Goal: Task Accomplishment & Management: Complete application form

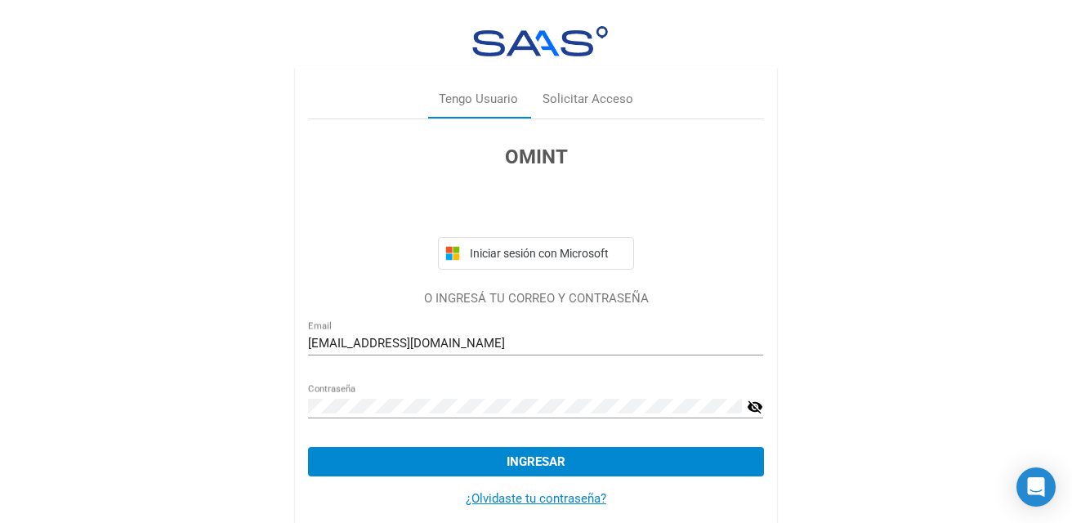
scroll to position [24, 0]
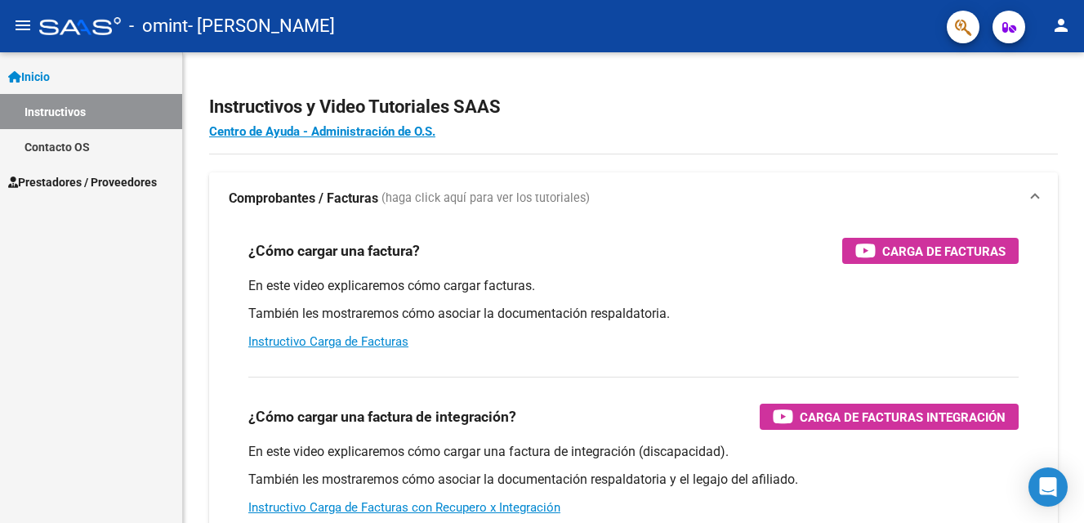
click at [41, 74] on span "Inicio" at bounding box center [29, 77] width 42 height 18
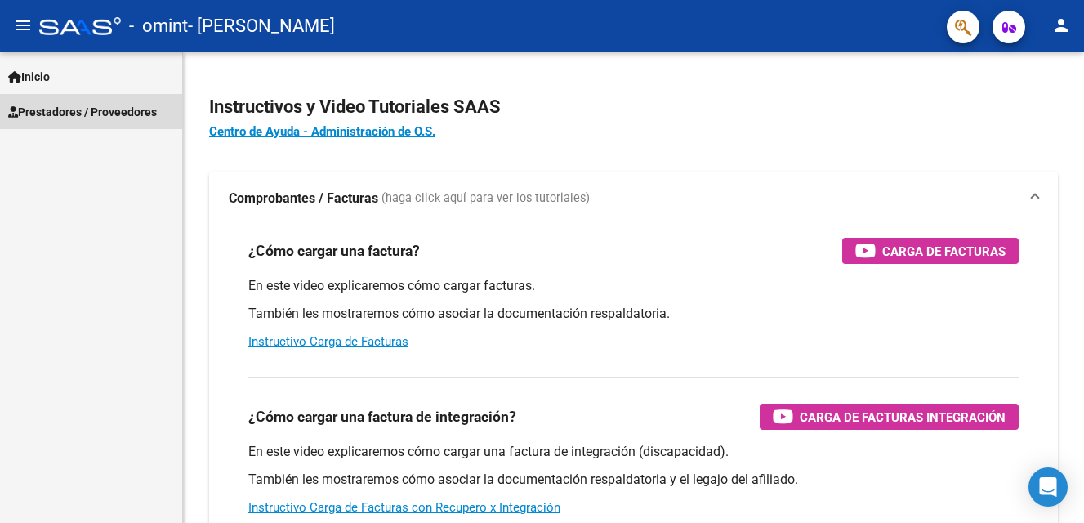
click at [54, 112] on span "Prestadores / Proveedores" at bounding box center [82, 112] width 149 height 18
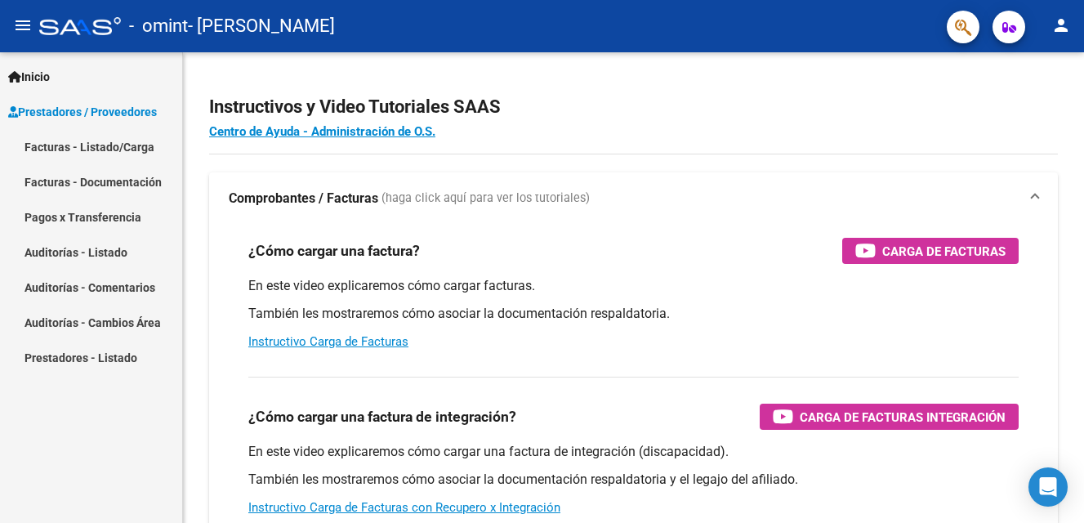
click at [87, 140] on link "Facturas - Listado/Carga" at bounding box center [91, 146] width 182 height 35
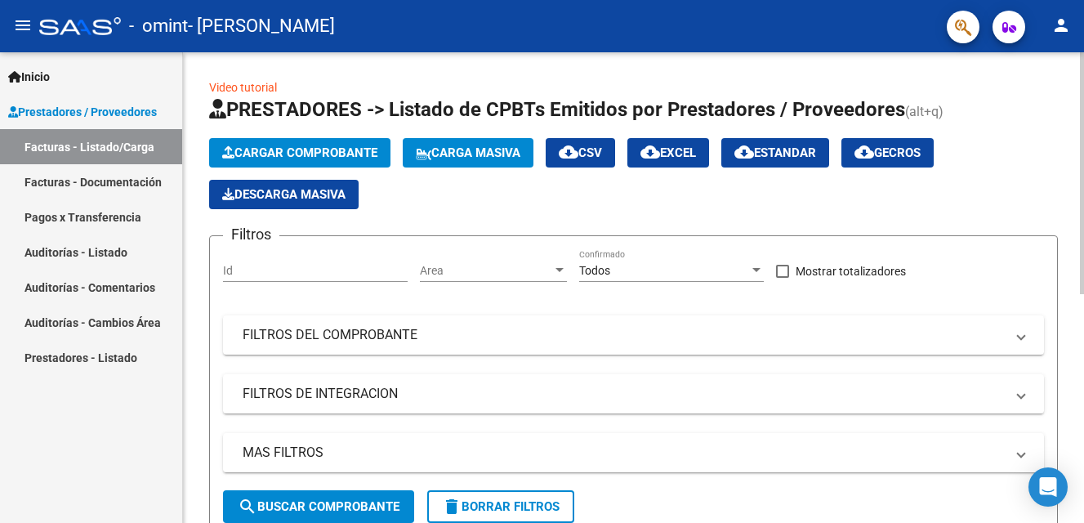
click at [322, 149] on span "Cargar Comprobante" at bounding box center [299, 152] width 155 height 15
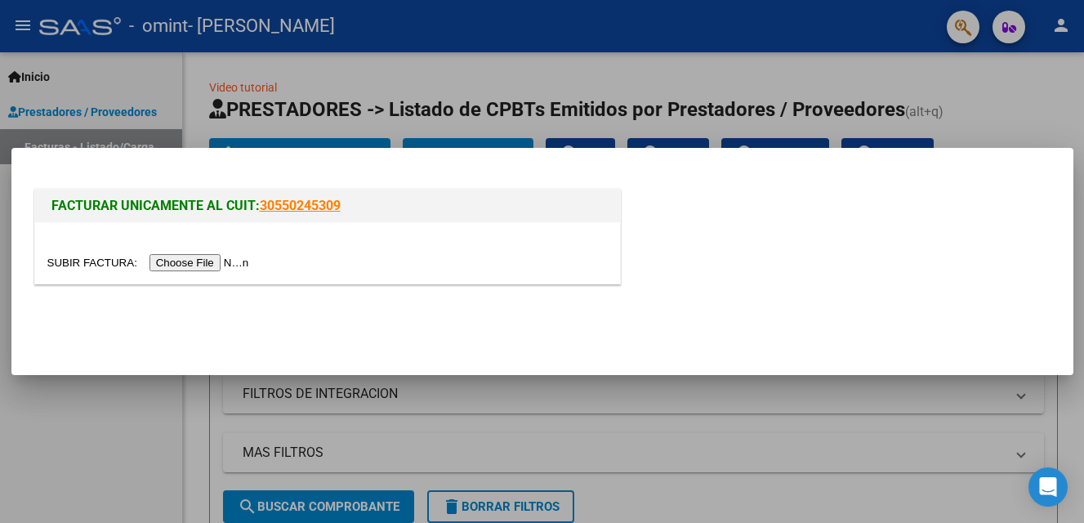
click at [189, 265] on input "file" at bounding box center [150, 262] width 207 height 17
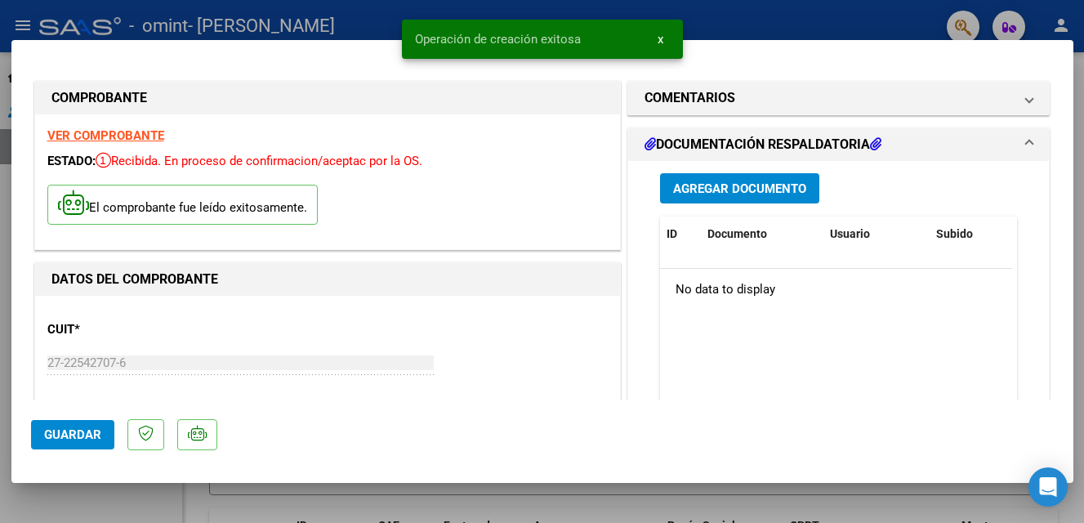
drag, startPoint x: 1067, startPoint y: 96, endPoint x: 1054, endPoint y: 159, distance: 64.4
click at [1054, 159] on mat-dialog-content "COMPROBANTE VER COMPROBANTE ESTADO: Recibida. En proceso de confirmacion/acepta…" at bounding box center [542, 230] width 1062 height 340
click at [82, 439] on span "Guardar" at bounding box center [72, 434] width 57 height 15
click at [688, 145] on h1 "DOCUMENTACIÓN RESPALDATORIA" at bounding box center [762, 145] width 237 height 20
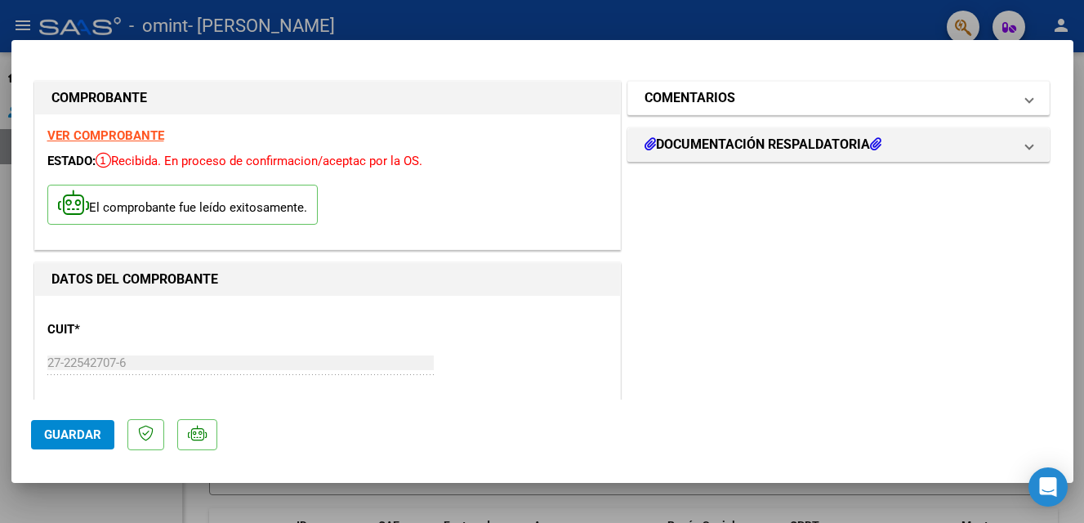
click at [681, 99] on h1 "COMENTARIOS" at bounding box center [689, 98] width 91 height 20
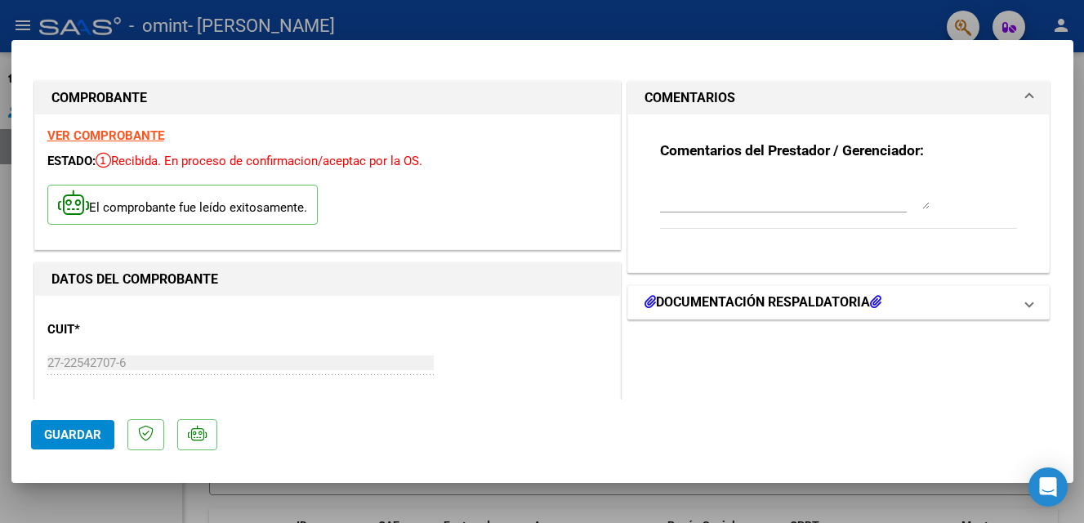
click at [675, 307] on h1 "DOCUMENTACIÓN RESPALDATORIA" at bounding box center [762, 302] width 237 height 20
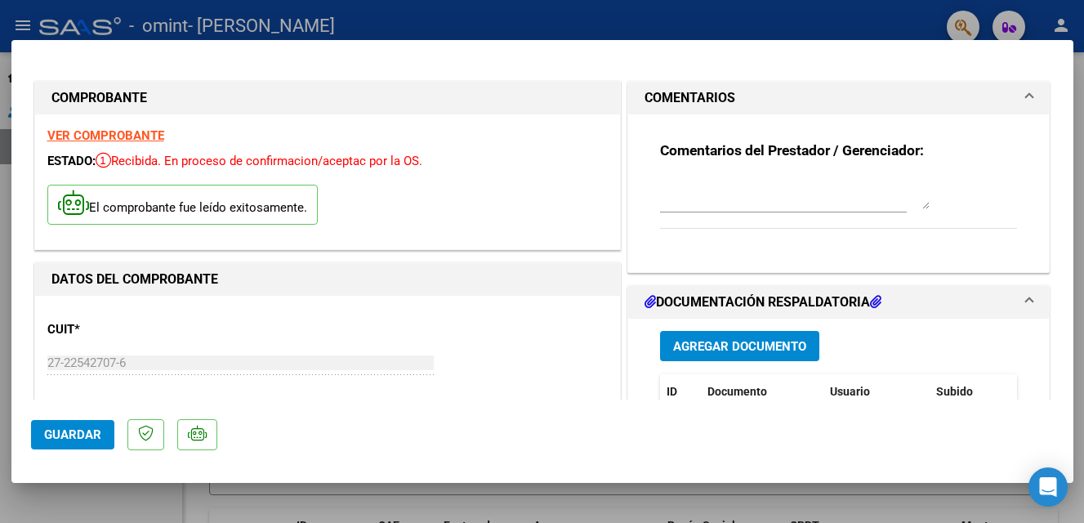
click at [720, 346] on span "Agregar Documento" at bounding box center [739, 346] width 133 height 15
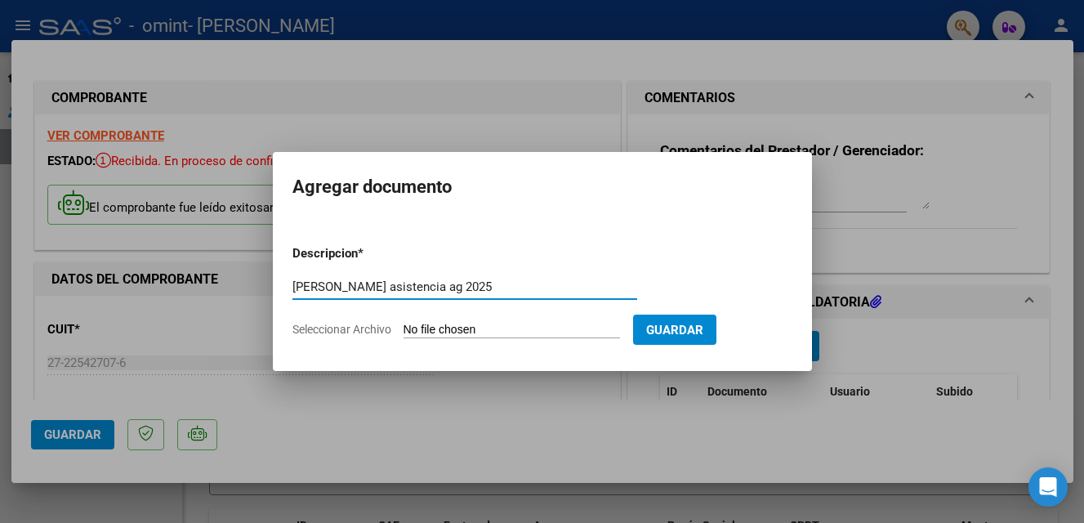
type input "[PERSON_NAME] asistencia ag 2025"
click at [546, 329] on input "Seleccionar Archivo" at bounding box center [511, 331] width 216 height 16
type input "C:\fakepath\[PERSON_NAME] asistencia [DATE].pdf"
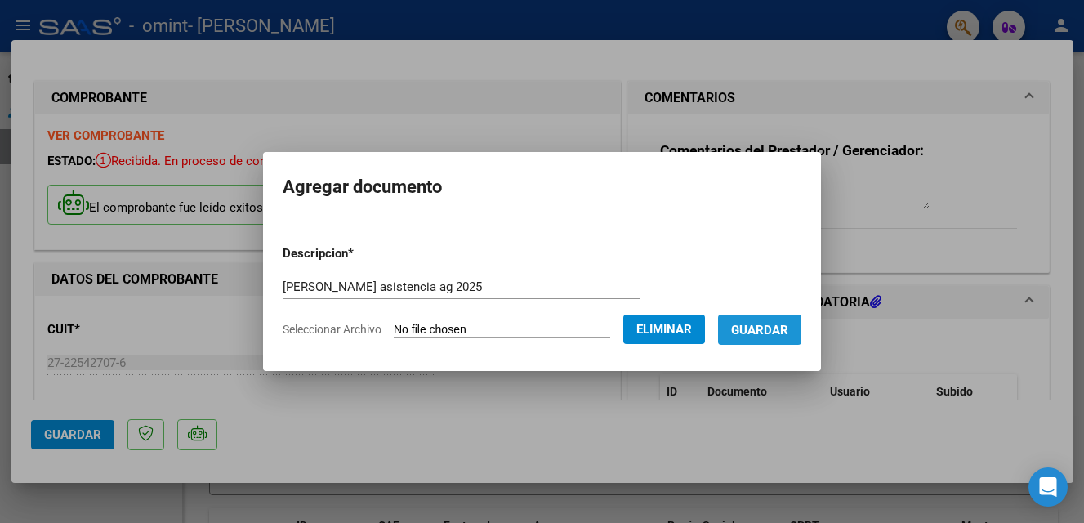
click at [775, 327] on span "Guardar" at bounding box center [759, 330] width 57 height 15
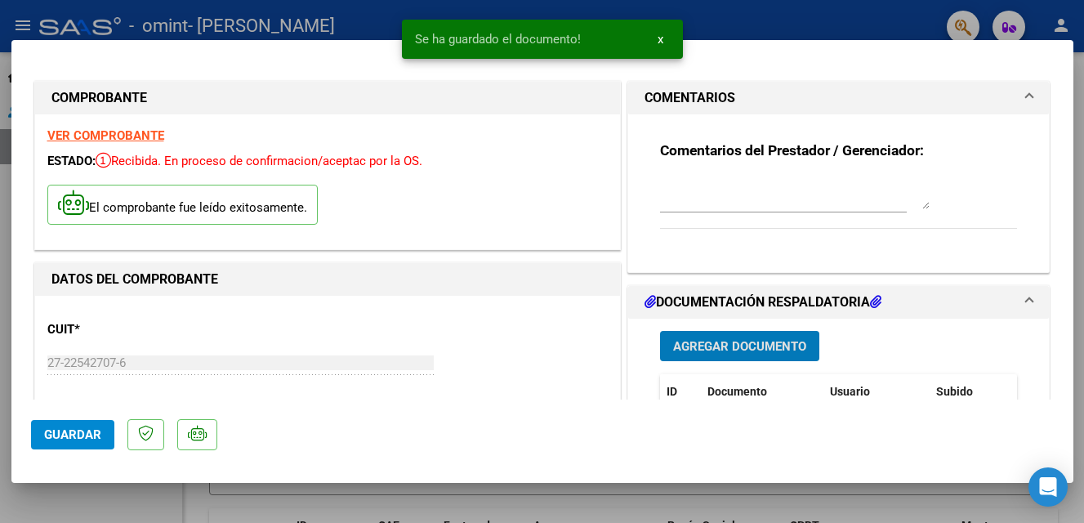
click at [696, 347] on span "Agregar Documento" at bounding box center [739, 346] width 133 height 15
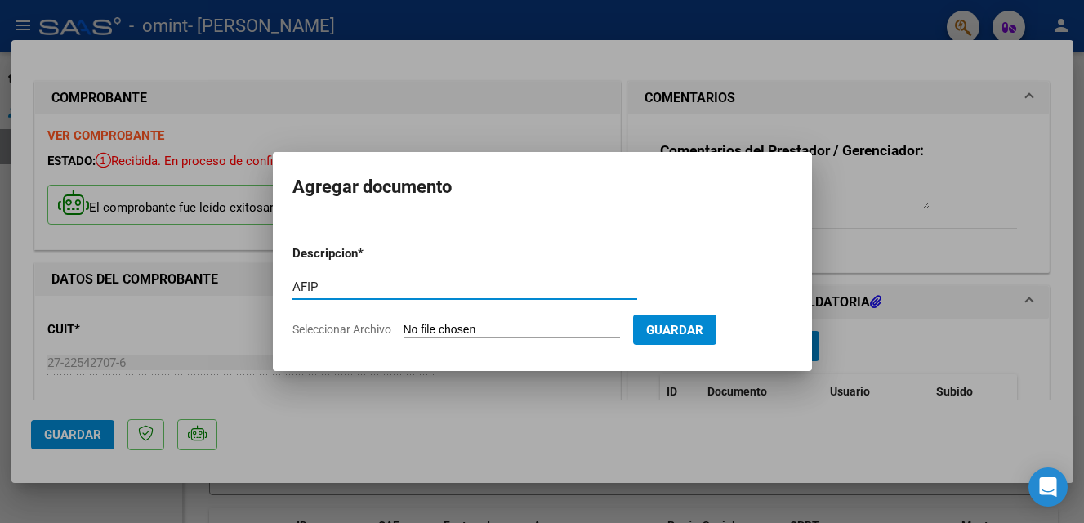
type input "AFIP"
click at [353, 330] on span "Seleccionar Archivo" at bounding box center [341, 329] width 99 height 13
click at [403, 330] on input "Seleccionar Archivo" at bounding box center [511, 331] width 216 height 16
type input "C:\fakepath\AFIP 09.pdf"
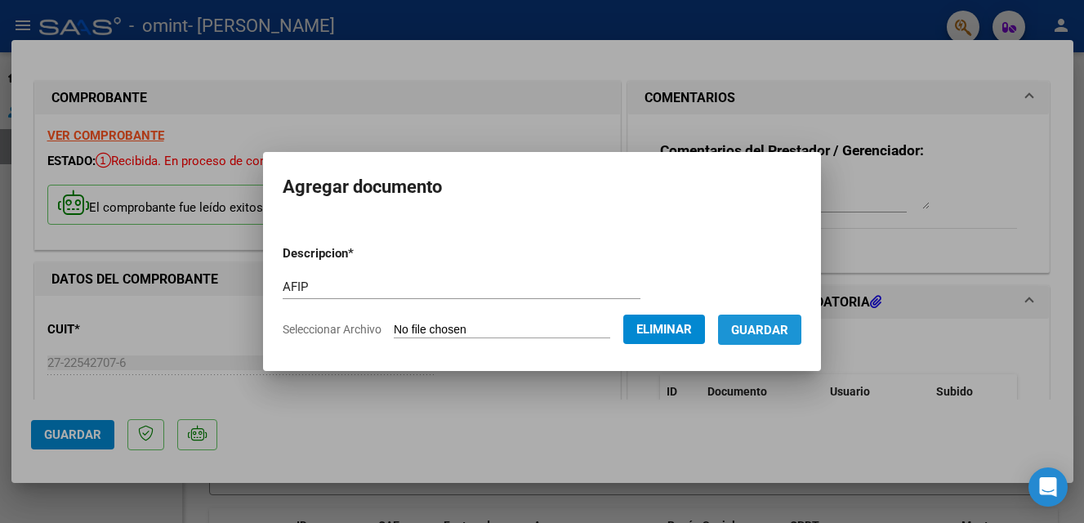
click at [772, 327] on span "Guardar" at bounding box center [759, 330] width 57 height 15
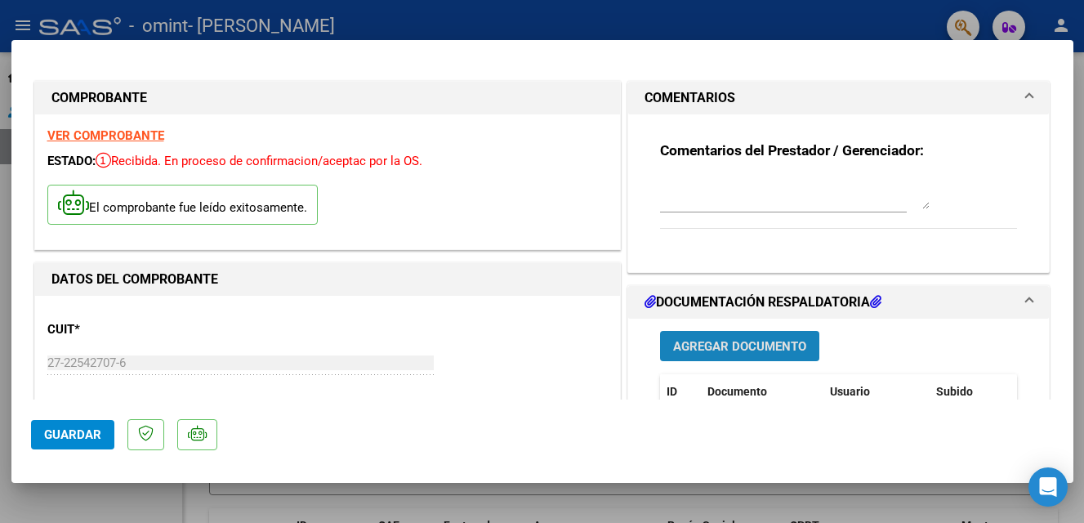
click at [694, 350] on span "Agregar Documento" at bounding box center [739, 346] width 133 height 15
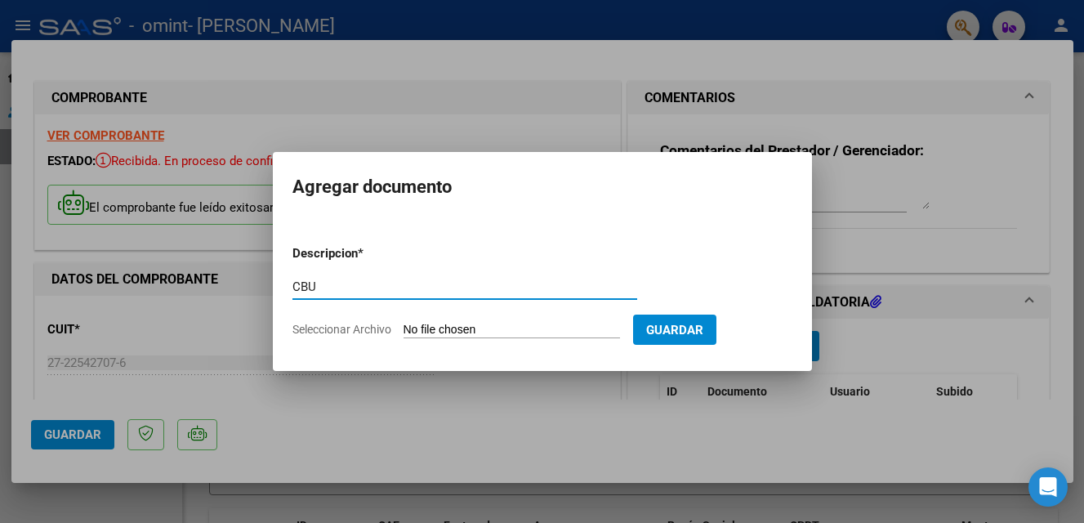
type input "CBU"
click at [470, 330] on input "Seleccionar Archivo" at bounding box center [511, 331] width 216 height 16
type input "C:\fakepath\CBU MACRO micbu.pdf"
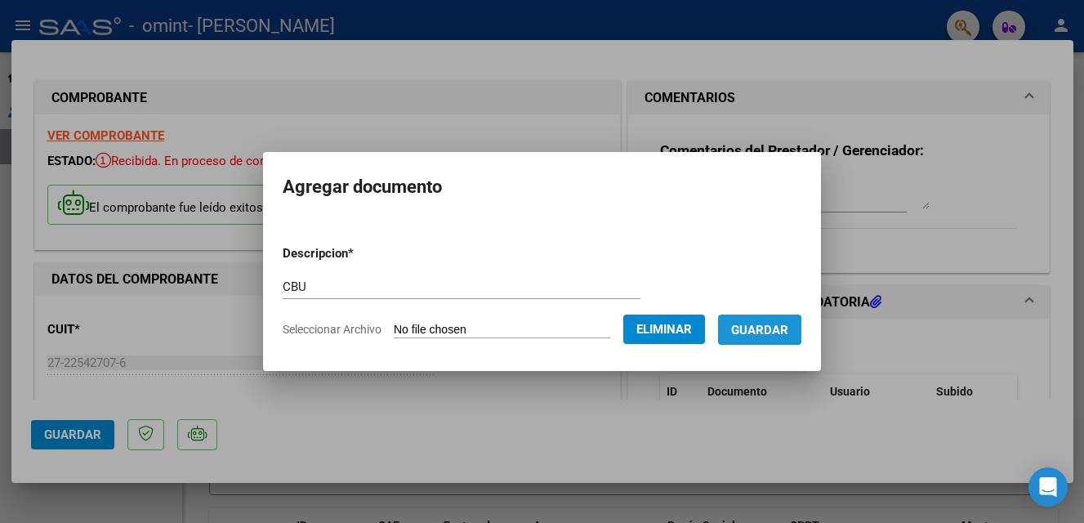
click at [772, 324] on span "Guardar" at bounding box center [759, 330] width 57 height 15
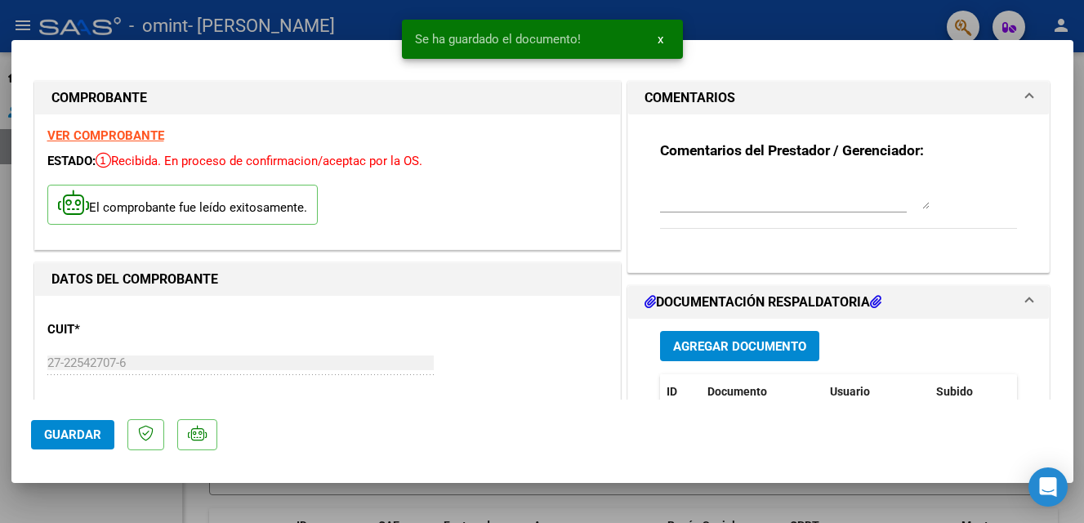
scroll to position [154, 0]
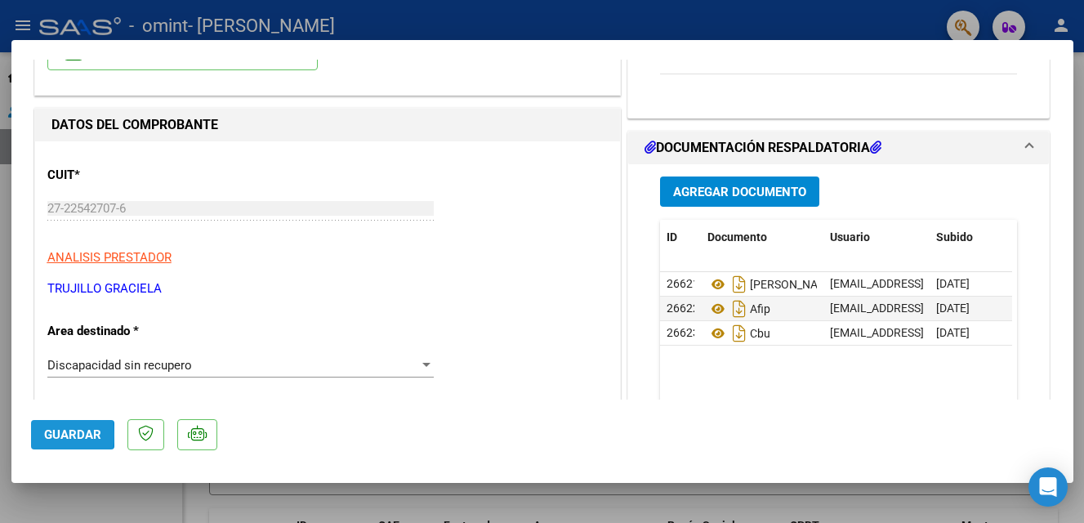
click at [42, 434] on button "Guardar" at bounding box center [72, 434] width 83 height 29
click at [422, 363] on div at bounding box center [426, 365] width 8 height 4
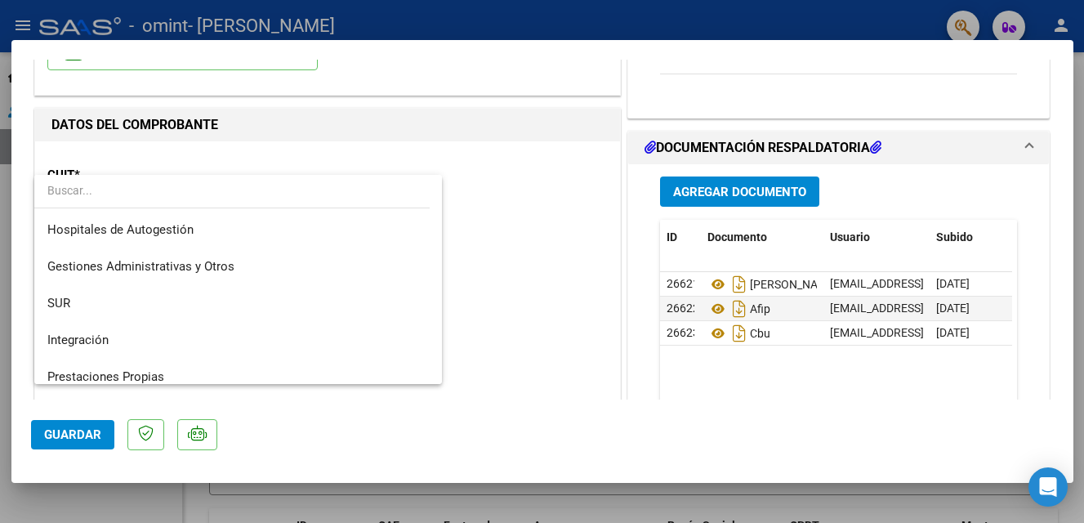
scroll to position [122, 0]
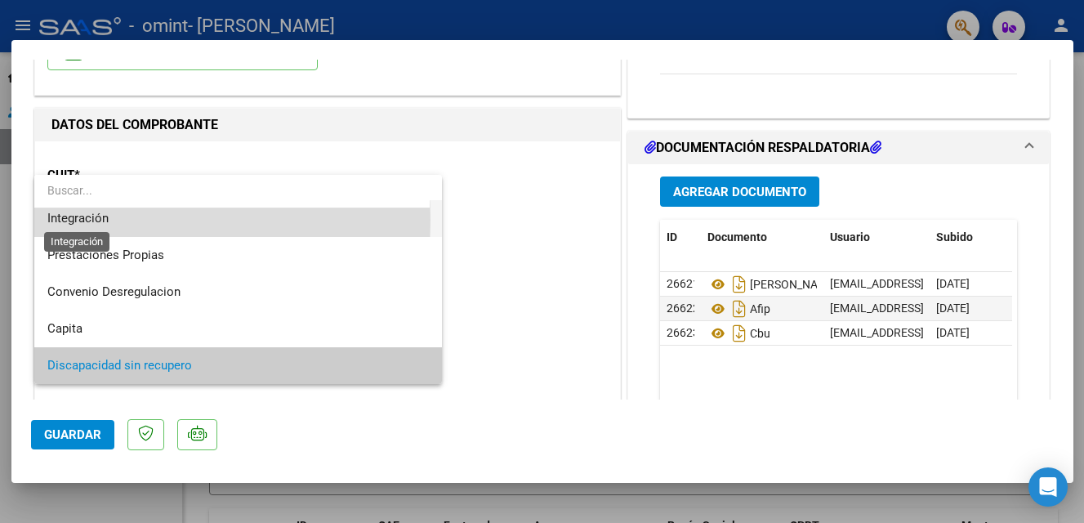
click at [86, 220] on span "Integración" at bounding box center [77, 218] width 61 height 15
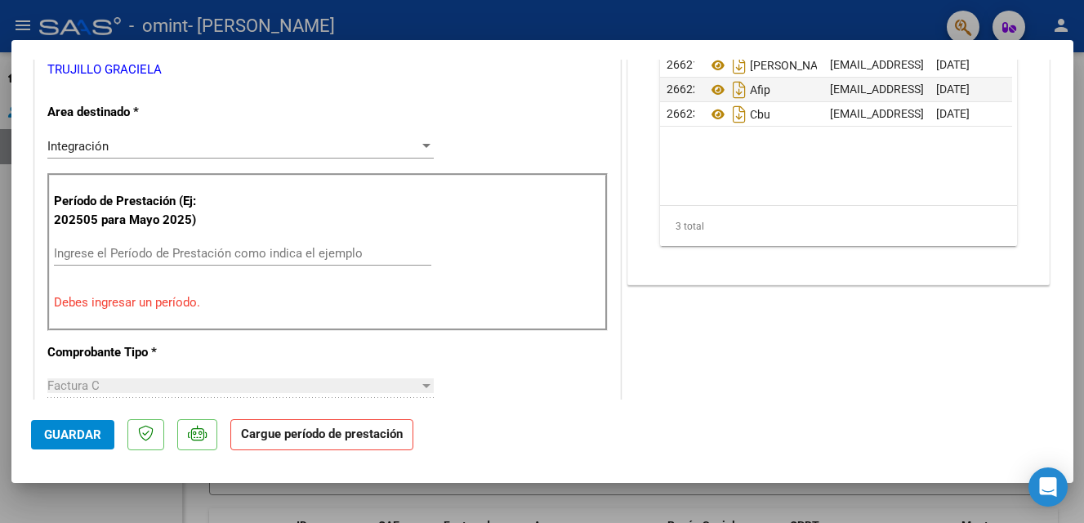
scroll to position [377, 0]
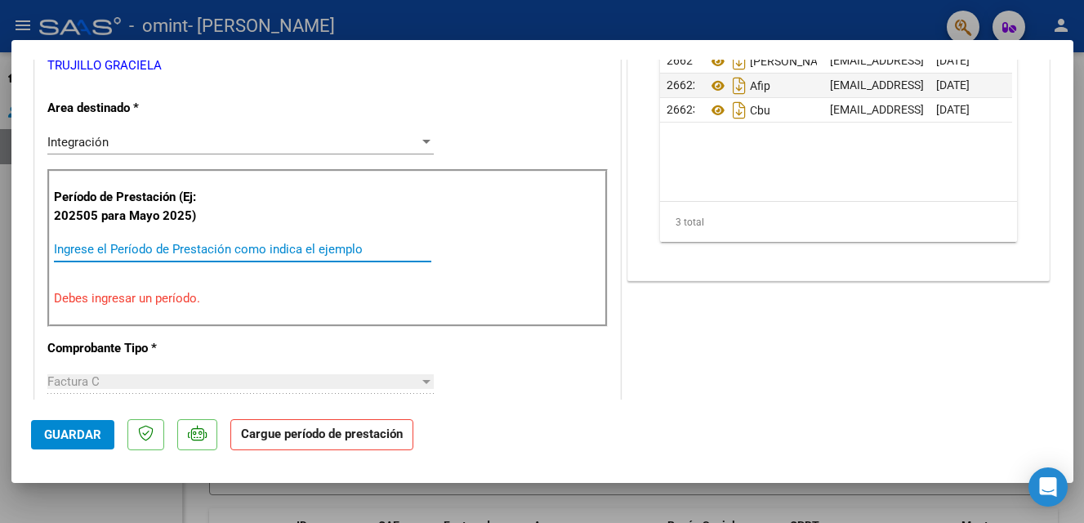
click at [64, 246] on input "Ingrese el Período de Prestación como indica el ejemplo" at bounding box center [242, 249] width 377 height 15
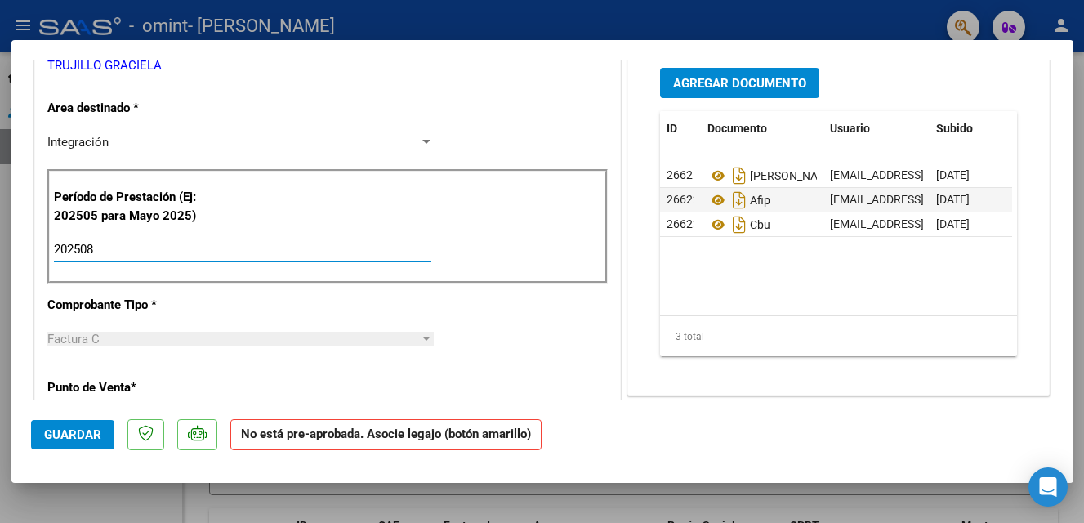
type input "202508"
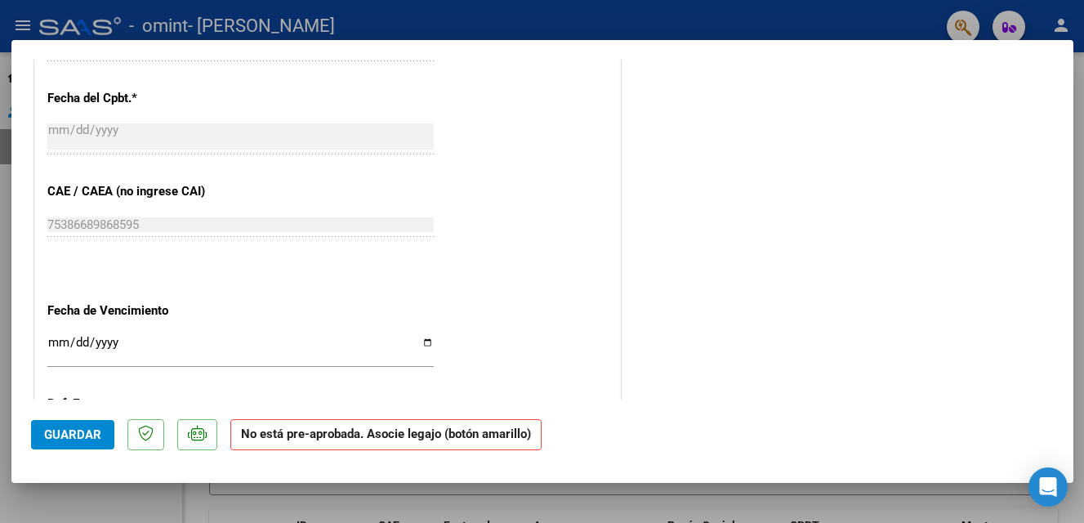
scroll to position [989, 0]
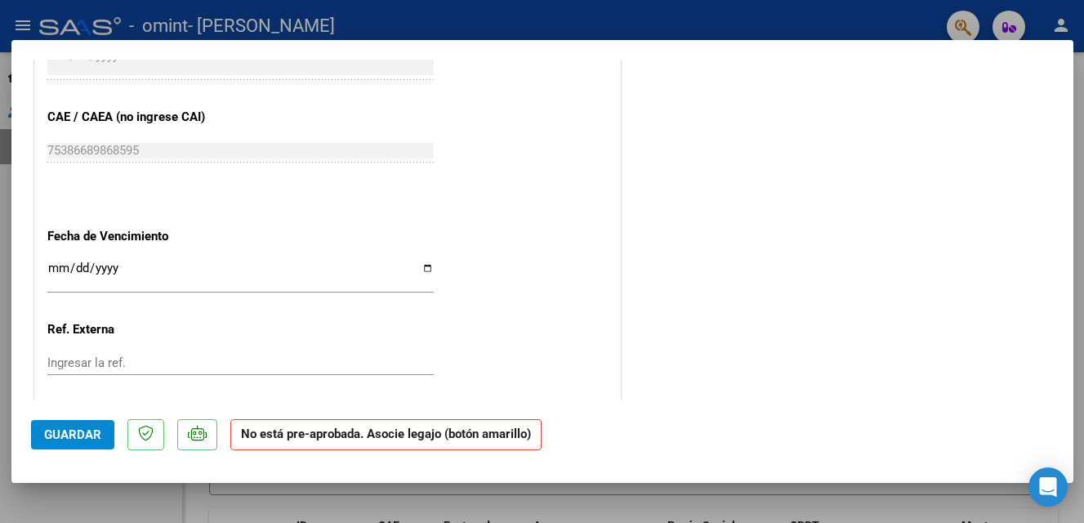
click at [420, 265] on input "Ingresar la fecha" at bounding box center [240, 274] width 386 height 26
type input "[DATE]"
click at [55, 431] on span "Guardar" at bounding box center [72, 434] width 57 height 15
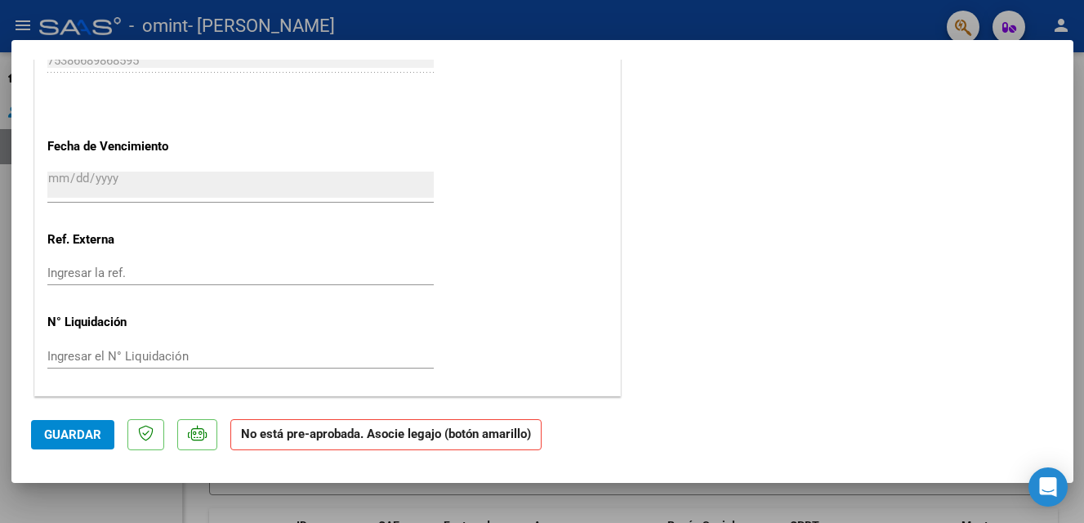
scroll to position [1034, 0]
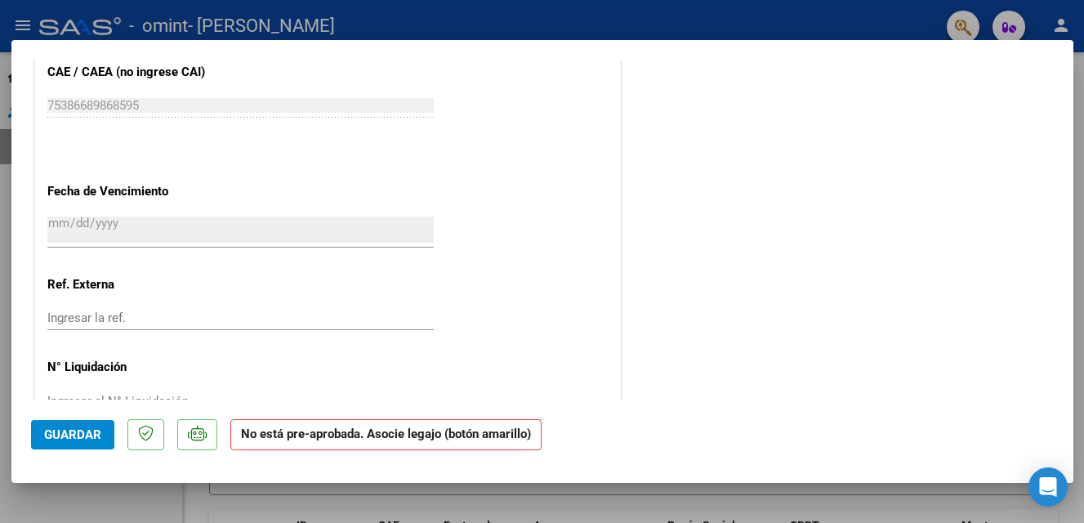
click at [502, 435] on strong "No está pre-aprobada. Asocie legajo (botón amarillo)" at bounding box center [385, 435] width 311 height 32
click at [60, 435] on span "Guardar" at bounding box center [72, 434] width 57 height 15
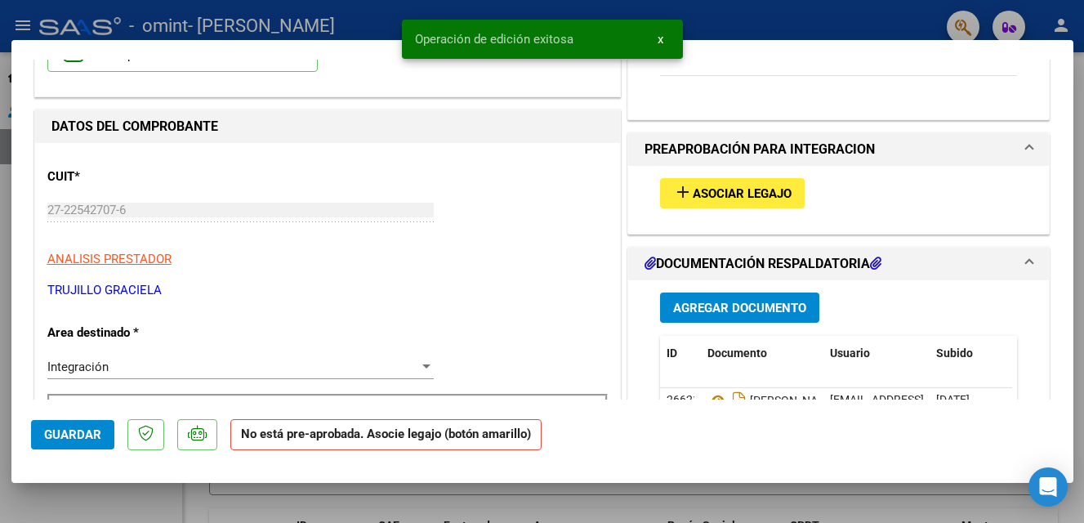
scroll to position [138, 0]
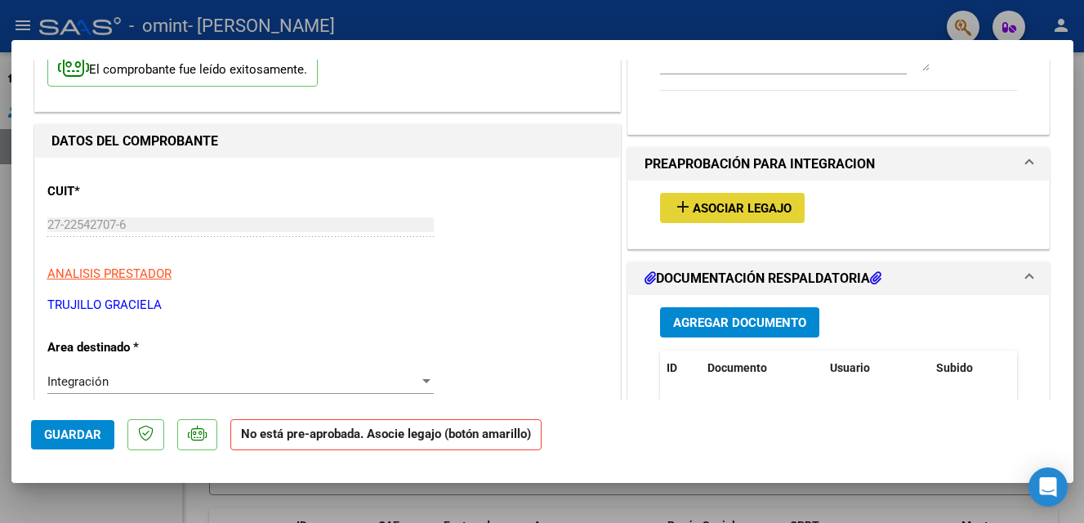
click at [734, 206] on span "Asociar Legajo" at bounding box center [742, 208] width 99 height 15
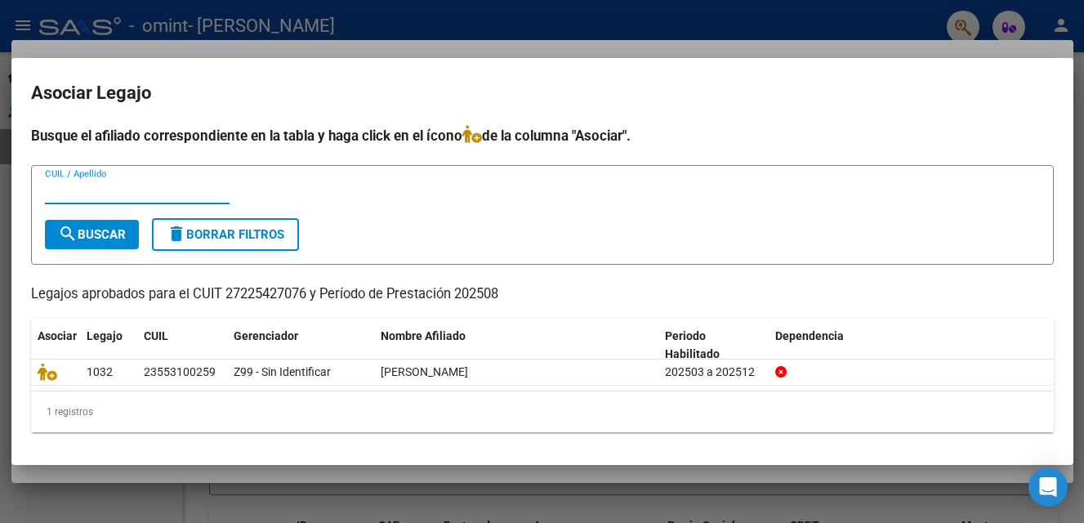
click at [107, 187] on input "CUIL / Apellido" at bounding box center [137, 191] width 185 height 15
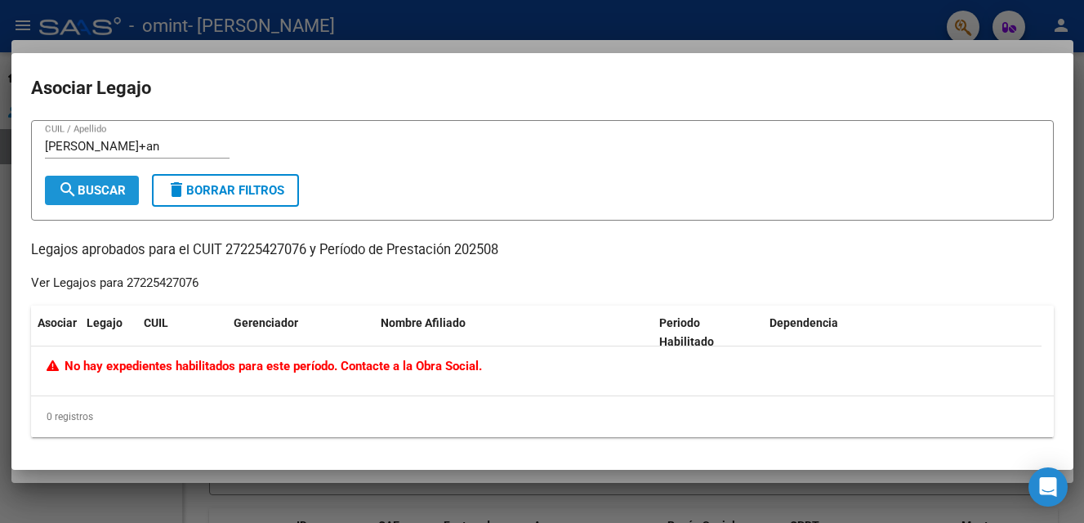
click at [97, 185] on span "search Buscar" at bounding box center [92, 190] width 68 height 15
click at [165, 144] on input "[PERSON_NAME]+an" at bounding box center [137, 146] width 185 height 15
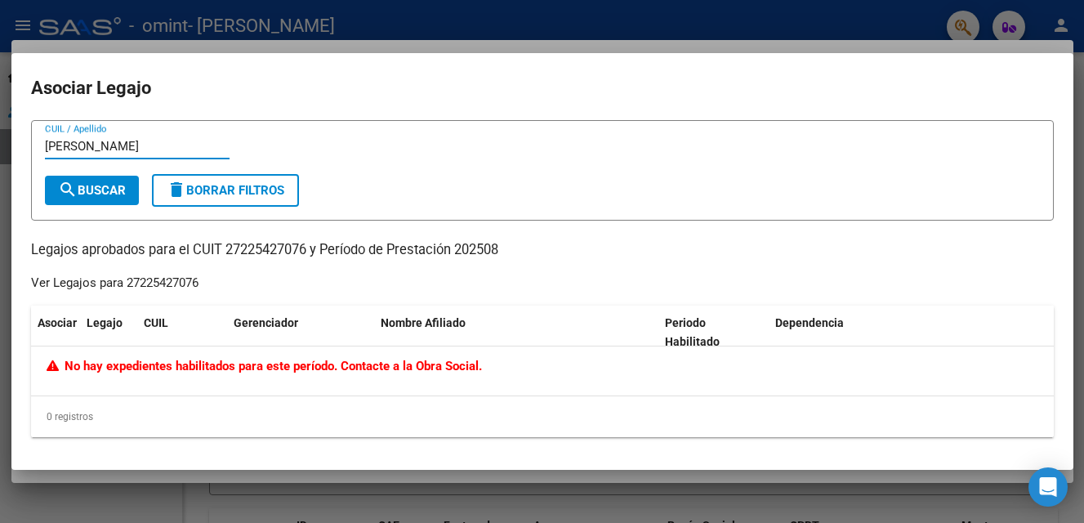
type input "[PERSON_NAME]"
click at [82, 189] on span "search Buscar" at bounding box center [92, 190] width 68 height 15
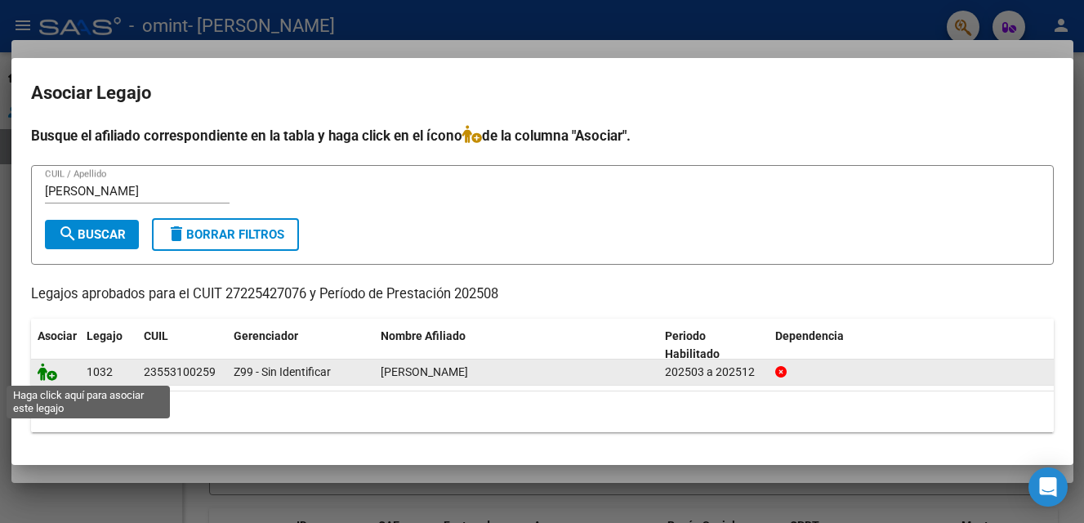
click at [50, 373] on icon at bounding box center [48, 372] width 20 height 18
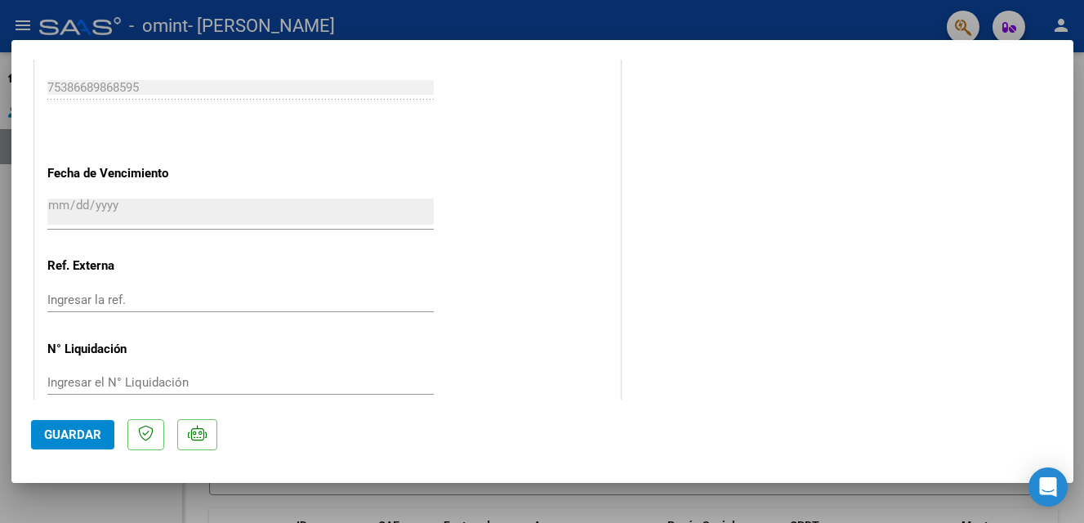
scroll to position [1122, 0]
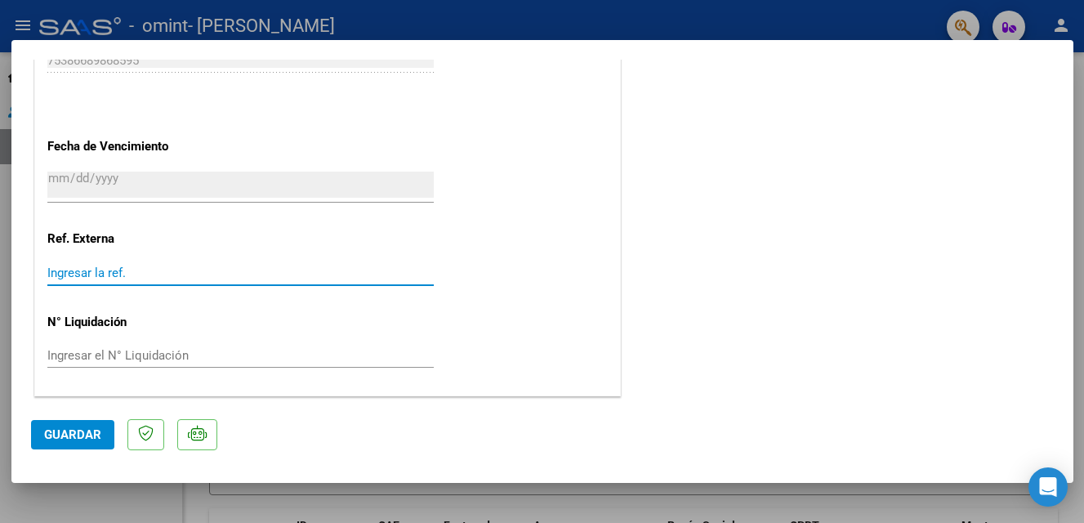
click at [65, 274] on input "Ingresar la ref." at bounding box center [240, 272] width 386 height 15
click at [48, 432] on span "Guardar" at bounding box center [72, 434] width 57 height 15
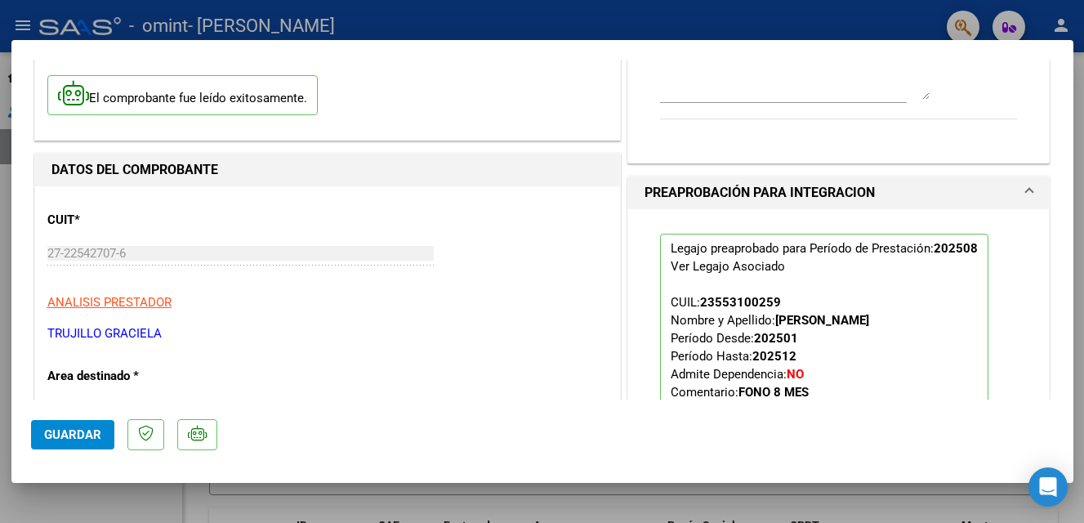
scroll to position [0, 0]
